Goal: Information Seeking & Learning: Learn about a topic

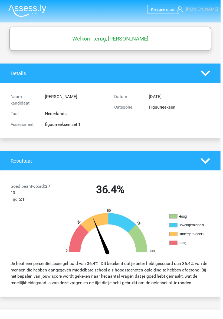
click at [219, 9] on link "[PERSON_NAME]" at bounding box center [199, 9] width 40 height 6
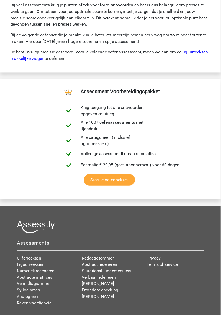
scroll to position [979, 0]
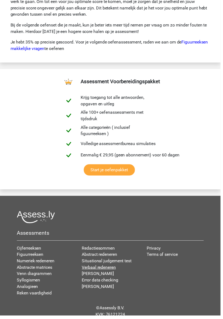
click at [115, 272] on link "Verbaal redeneren" at bounding box center [100, 270] width 34 height 5
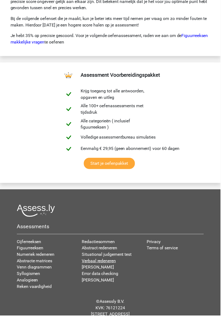
scroll to position [995, 0]
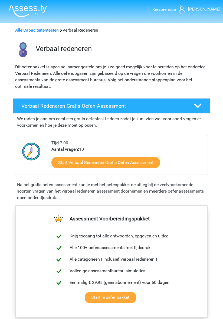
click at [201, 108] on icon at bounding box center [198, 106] width 8 height 8
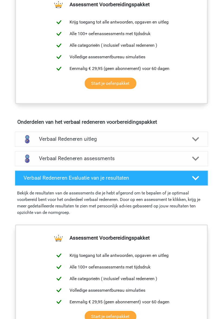
scroll to position [123, 0]
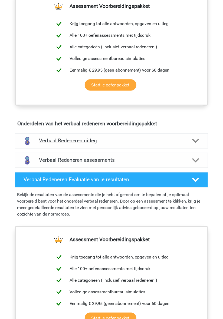
click at [195, 148] on div "Verbaal Redeneren uitleg" at bounding box center [111, 140] width 193 height 15
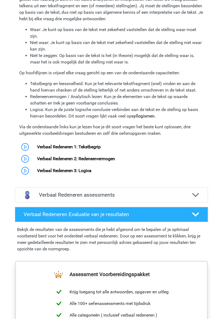
scroll to position [287, 0]
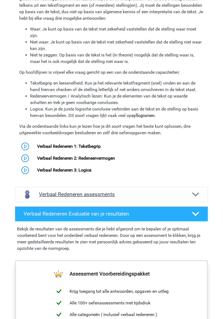
click at [198, 198] on icon at bounding box center [195, 194] width 7 height 7
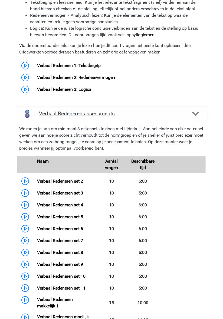
scroll to position [369, 0]
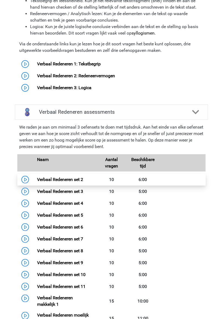
click at [37, 182] on link "Verbaal Redeneren set 2" at bounding box center [60, 179] width 46 height 5
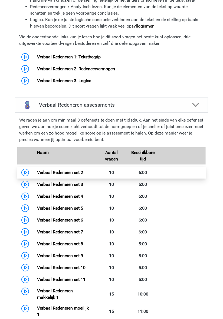
scroll to position [386, 0]
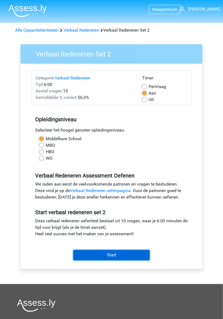
click at [114, 256] on input "Start" at bounding box center [111, 255] width 76 height 10
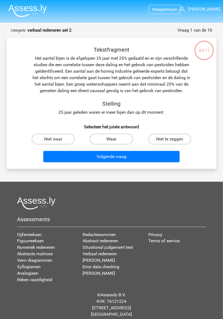
click at [107, 142] on label "Waar" at bounding box center [111, 139] width 43 height 11
click at [111, 142] on input "Waar" at bounding box center [113, 141] width 4 height 4
radio input "true"
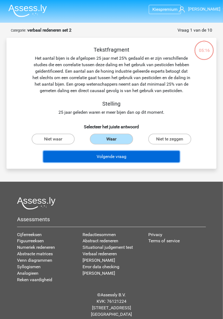
click at [103, 159] on button "Volgende vraag" at bounding box center [111, 156] width 136 height 11
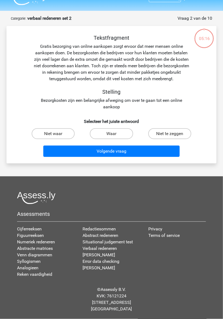
scroll to position [17, 0]
click at [110, 129] on label "Waar" at bounding box center [111, 133] width 43 height 11
click at [111, 134] on input "Waar" at bounding box center [113, 136] width 4 height 4
radio input "true"
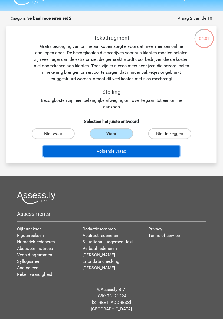
click at [101, 148] on button "Volgende vraag" at bounding box center [111, 151] width 136 height 11
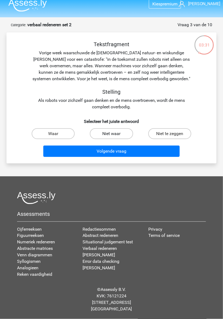
click at [109, 128] on label "Niet waar" at bounding box center [111, 133] width 43 height 11
click at [111, 134] on input "Niet waar" at bounding box center [113, 136] width 4 height 4
radio input "true"
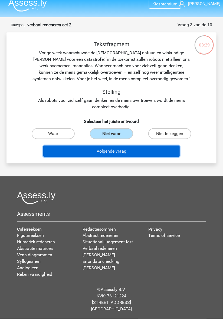
click at [106, 146] on button "Volgende vraag" at bounding box center [111, 151] width 136 height 11
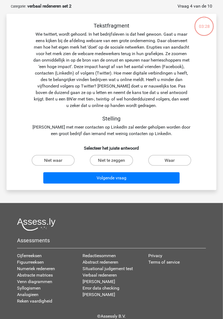
scroll to position [27, 0]
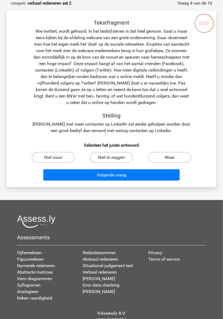
click at [176, 159] on label "Waar" at bounding box center [169, 157] width 43 height 11
click at [173, 159] on input "Waar" at bounding box center [171, 159] width 4 height 4
radio input "true"
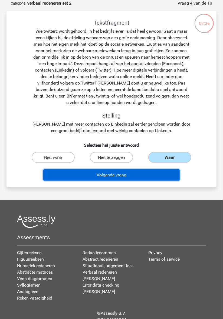
click at [147, 175] on button "Volgende vraag" at bounding box center [111, 174] width 136 height 11
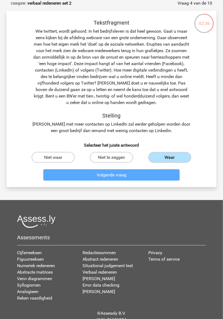
scroll to position [17, 0]
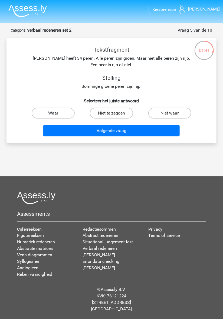
click at [59, 108] on label "Waar" at bounding box center [53, 113] width 43 height 11
click at [57, 113] on input "Waar" at bounding box center [55, 115] width 4 height 4
radio input "true"
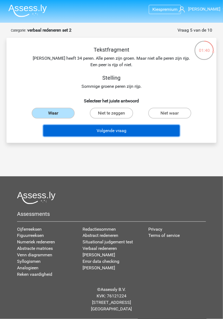
click at [123, 125] on button "Volgende vraag" at bounding box center [111, 130] width 136 height 11
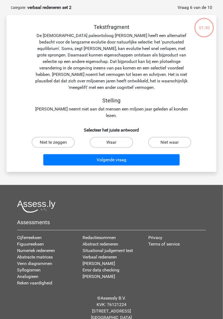
scroll to position [25, 0]
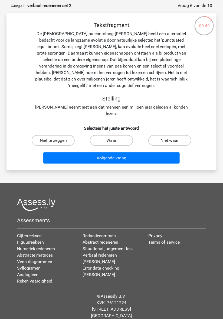
click at [178, 135] on label "Niet waar" at bounding box center [169, 140] width 43 height 11
click at [173, 140] on input "Niet waar" at bounding box center [171, 142] width 4 height 4
radio input "true"
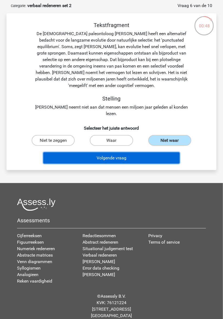
click at [141, 154] on button "Volgende vraag" at bounding box center [111, 157] width 136 height 11
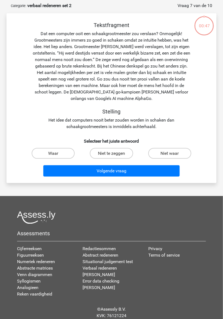
scroll to position [27, 0]
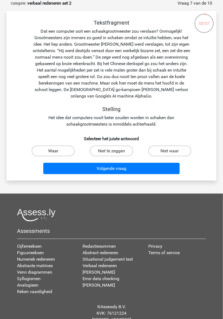
click at [60, 150] on label "Waar" at bounding box center [53, 151] width 43 height 11
click at [57, 151] on input "Waar" at bounding box center [55, 153] width 4 height 4
radio input "true"
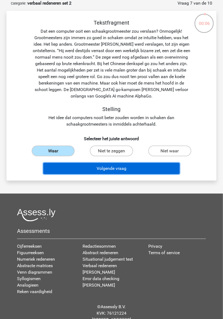
click at [123, 167] on button "Volgende vraag" at bounding box center [111, 168] width 136 height 11
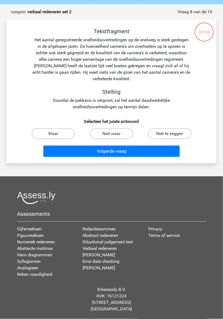
scroll to position [18, 0]
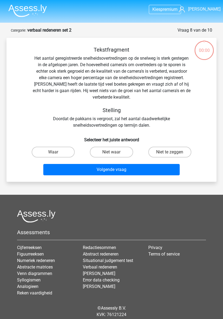
scroll to position [18, 0]
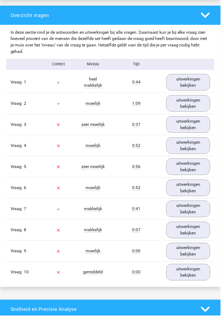
scroll to position [409, 0]
